Goal: Book appointment/travel/reservation

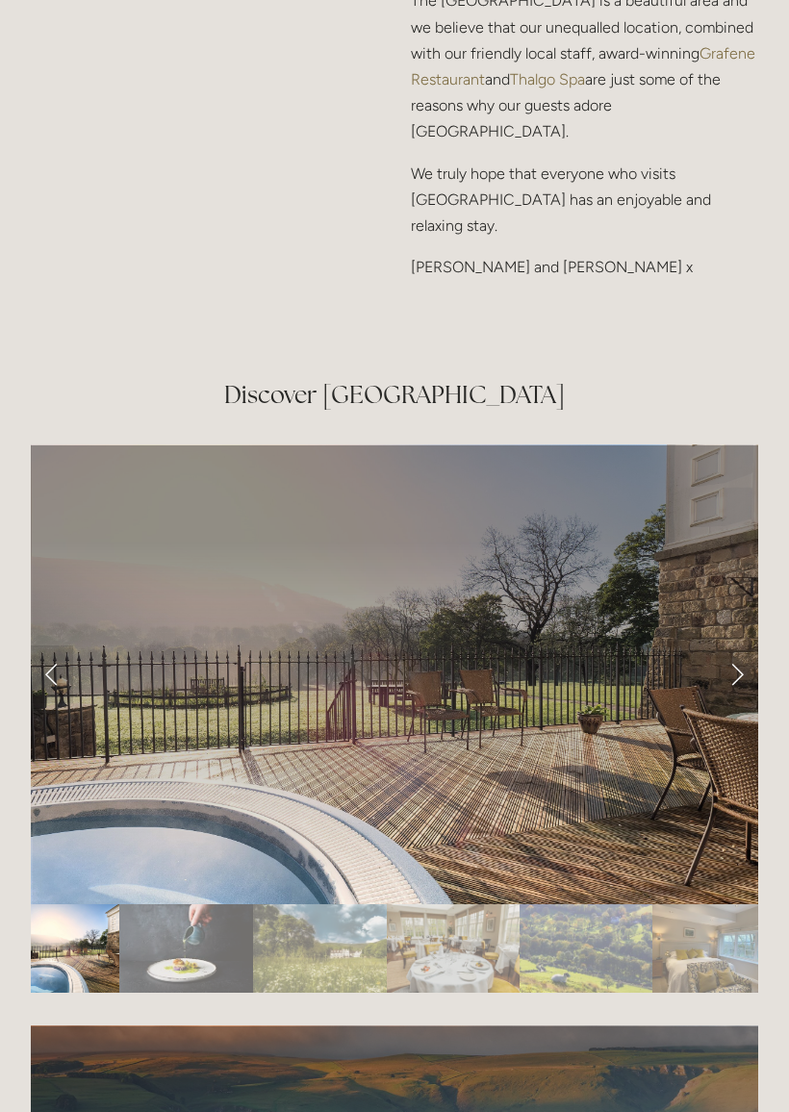
scroll to position [3161, 0]
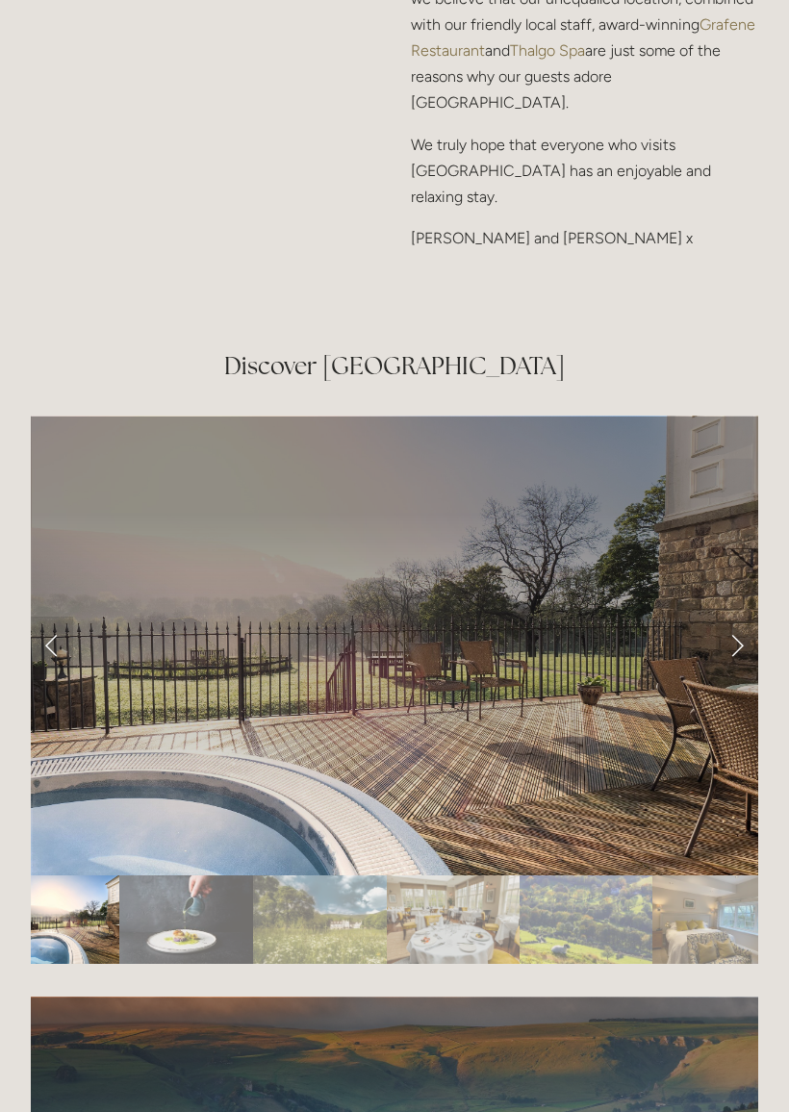
click at [311, 876] on img "Slide 3" at bounding box center [320, 920] width 134 height 88
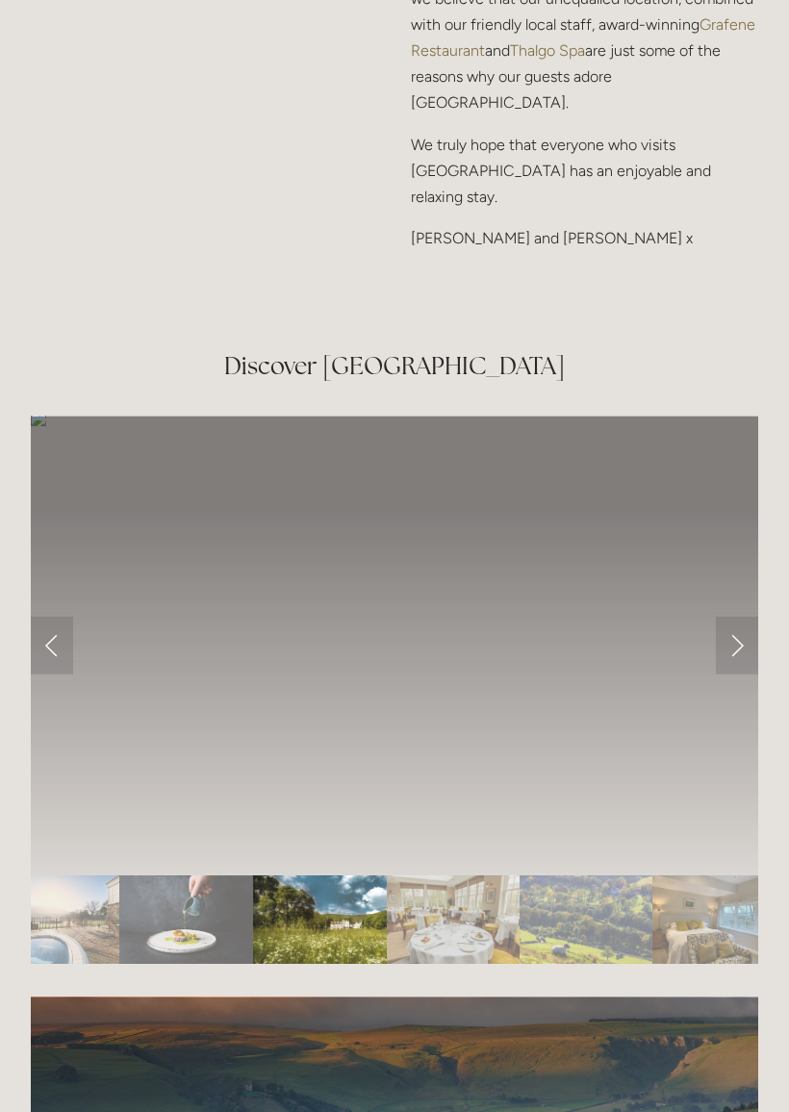
click at [447, 875] on img "Slide 4" at bounding box center [453, 919] width 133 height 88
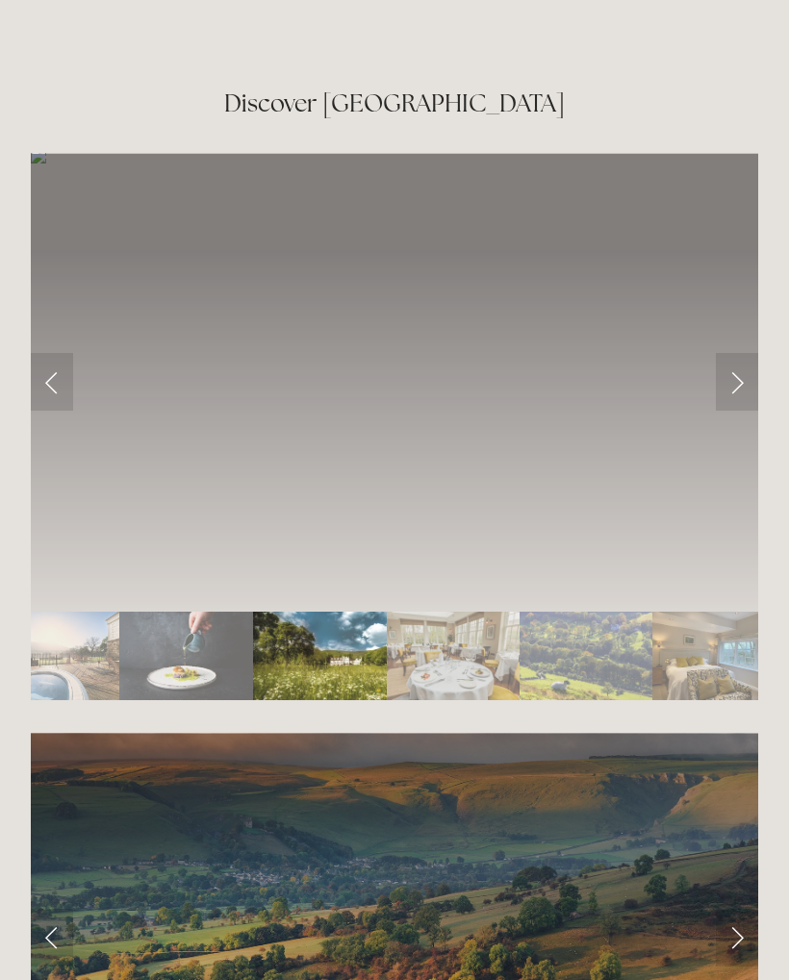
scroll to position [3309, 0]
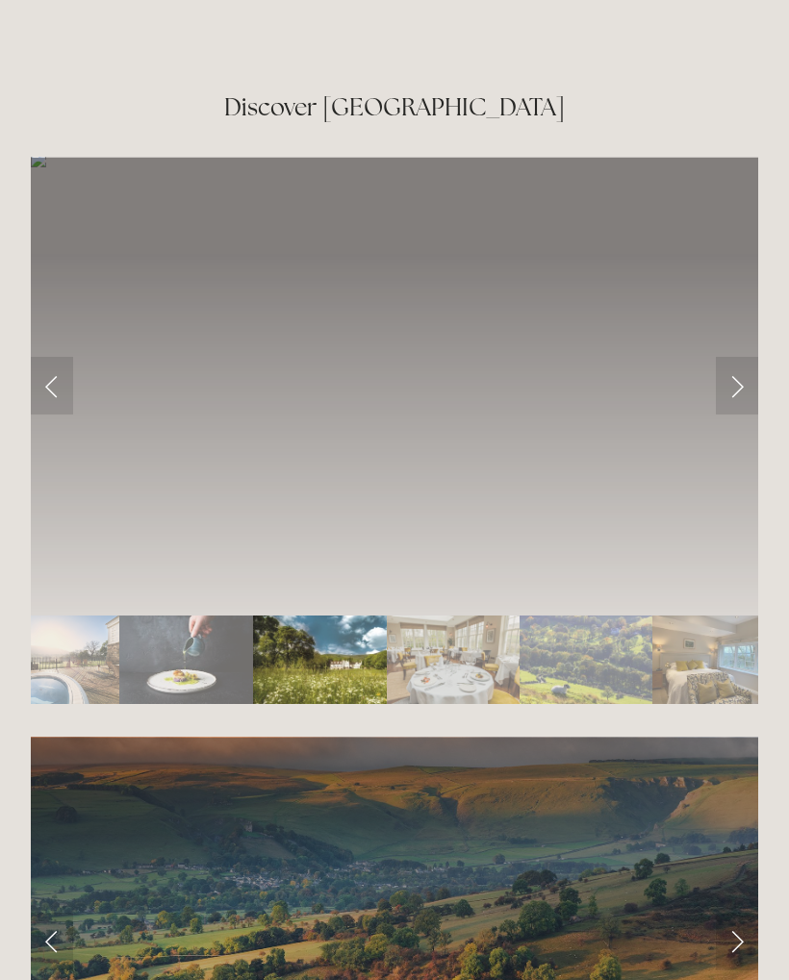
click at [585, 615] on img "Slide 5" at bounding box center [585, 659] width 133 height 88
click at [718, 615] on img "Slide 6" at bounding box center [711, 659] width 118 height 88
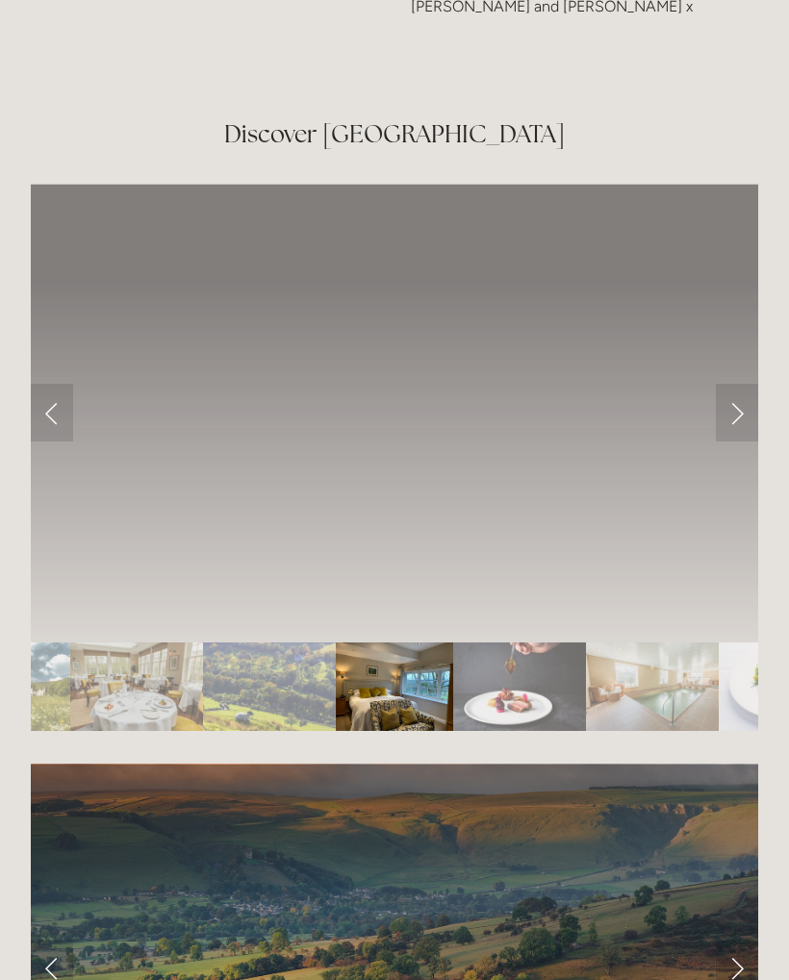
scroll to position [3216, 0]
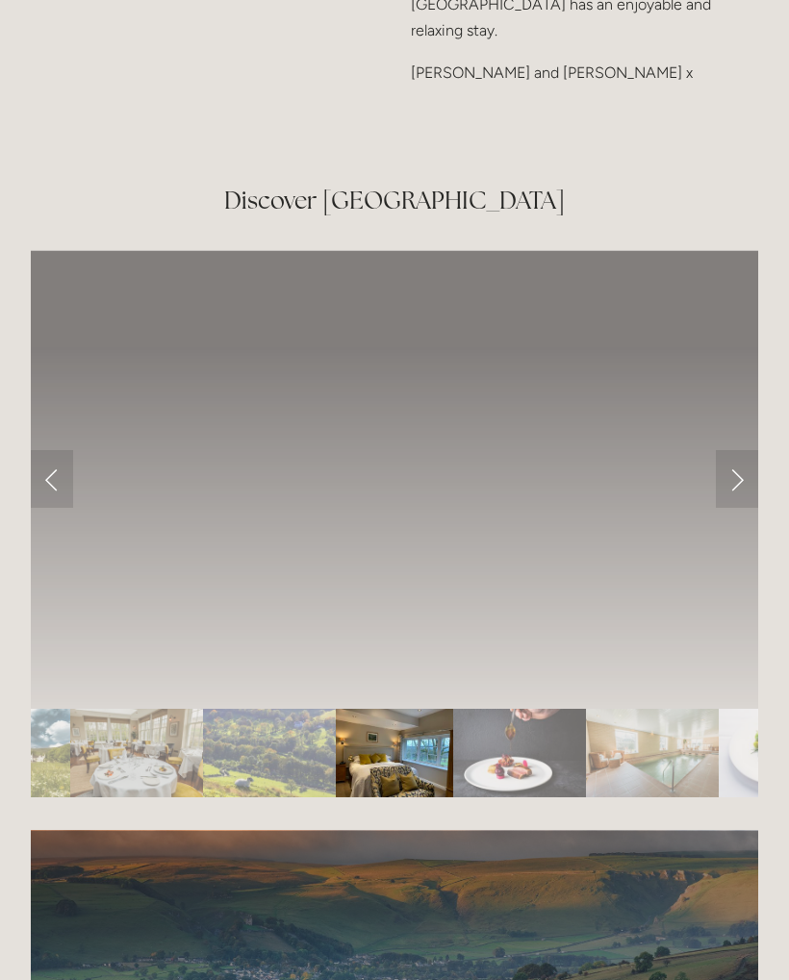
click at [507, 709] on img "Slide 7" at bounding box center [519, 753] width 133 height 88
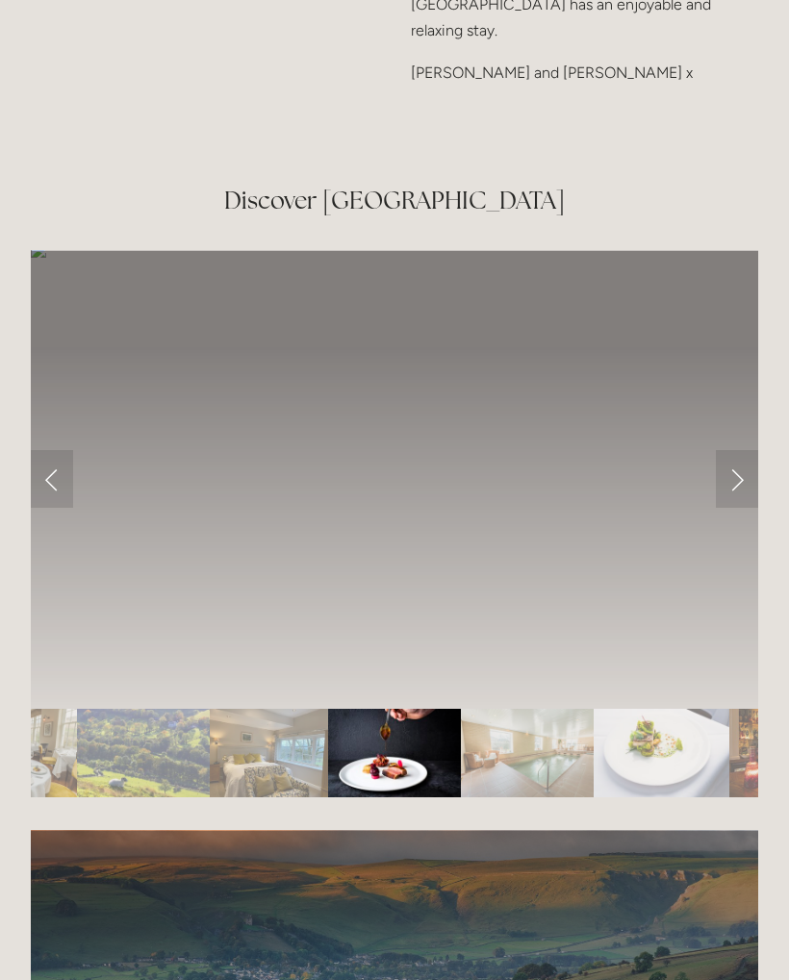
click at [513, 709] on img "Slide 8" at bounding box center [527, 753] width 133 height 88
click at [528, 709] on img "Slide 8" at bounding box center [527, 753] width 133 height 88
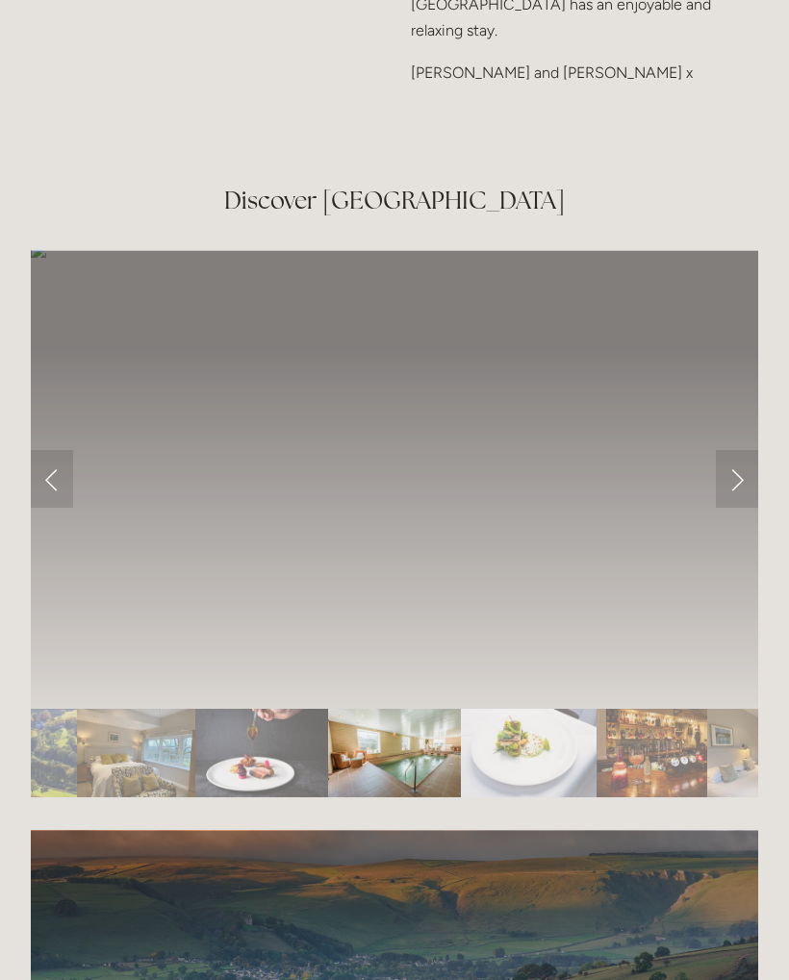
click at [527, 709] on img "Slide 9" at bounding box center [529, 753] width 136 height 88
click at [559, 709] on img "Slide 9" at bounding box center [529, 753] width 136 height 88
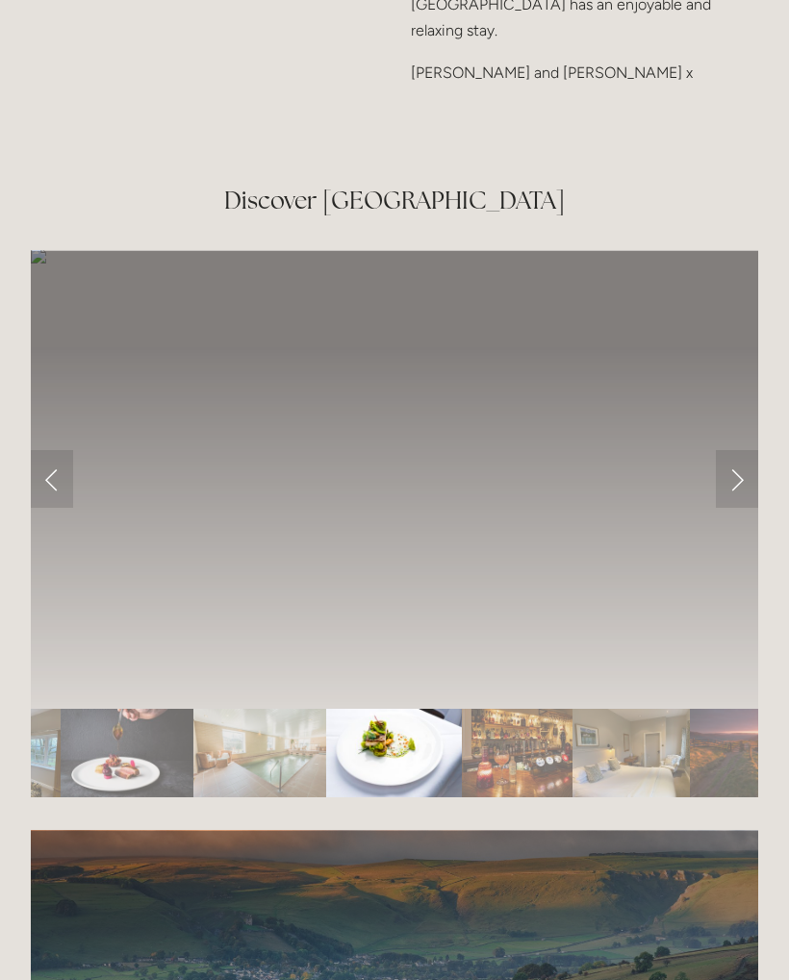
click at [520, 709] on img "Slide 10" at bounding box center [517, 753] width 111 height 88
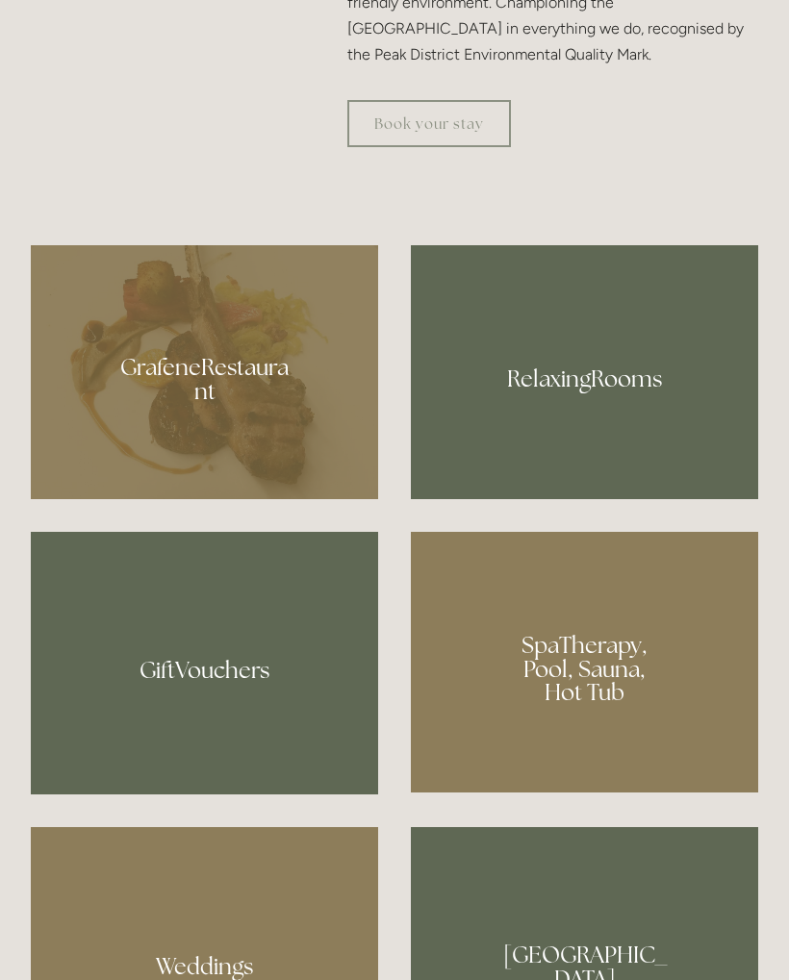
scroll to position [1245, 0]
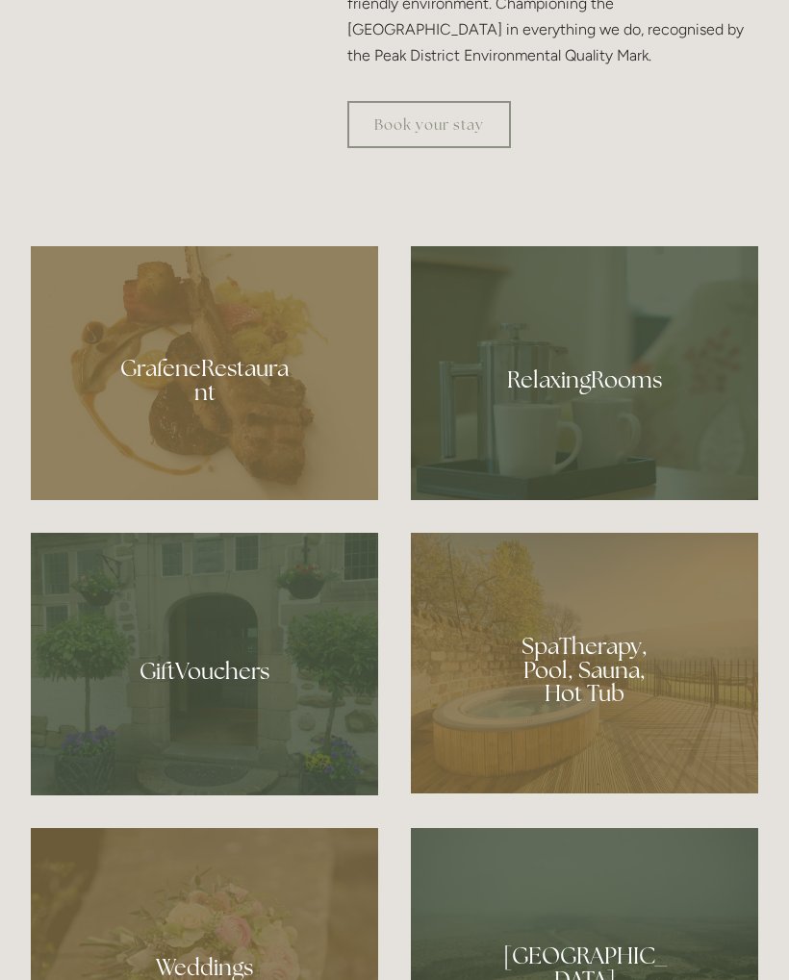
click at [629, 427] on div at bounding box center [584, 373] width 347 height 253
click at [466, 148] on link "Book your stay" at bounding box center [428, 124] width 163 height 47
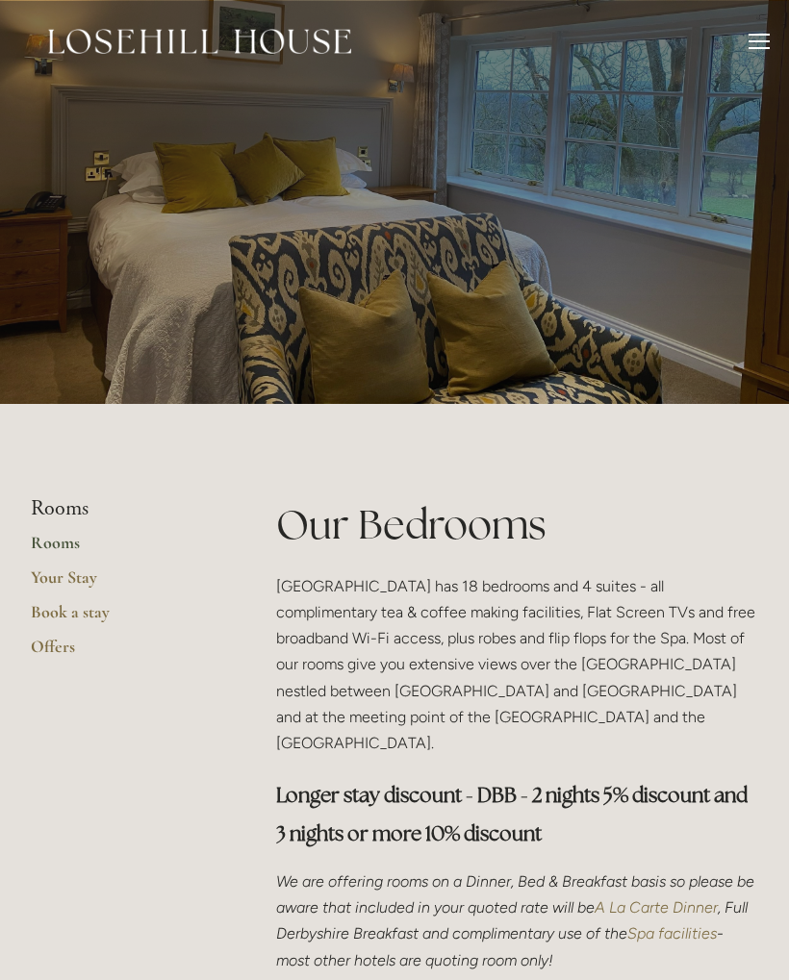
scroll to position [-29, 0]
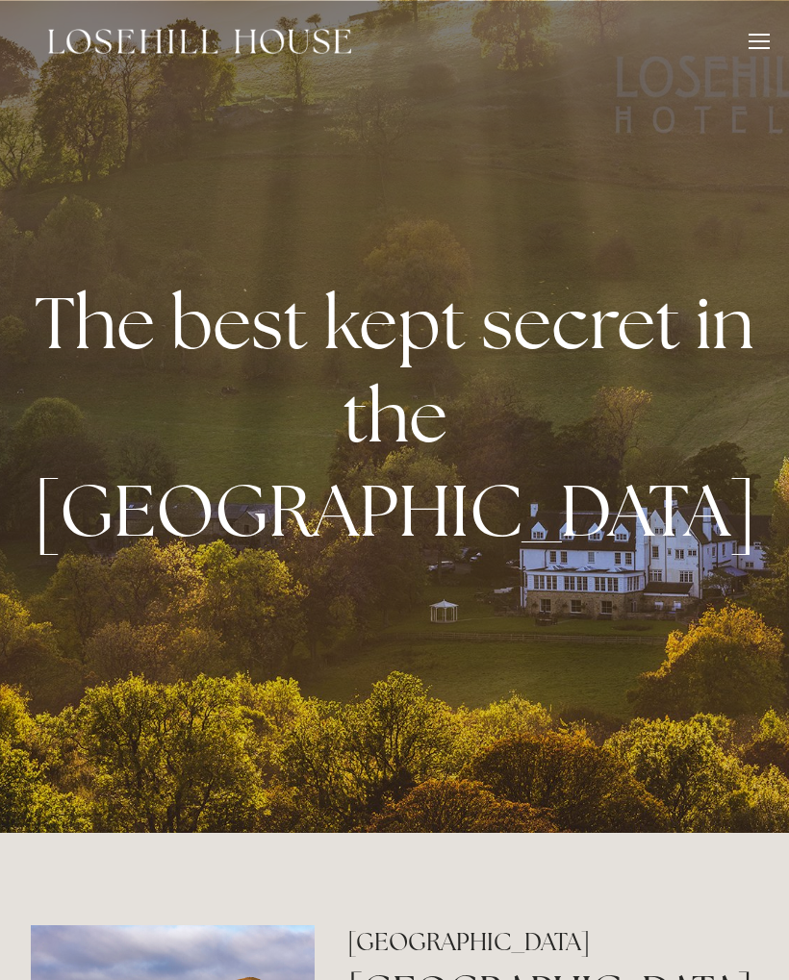
scroll to position [1246, 0]
